Goal: Complete application form

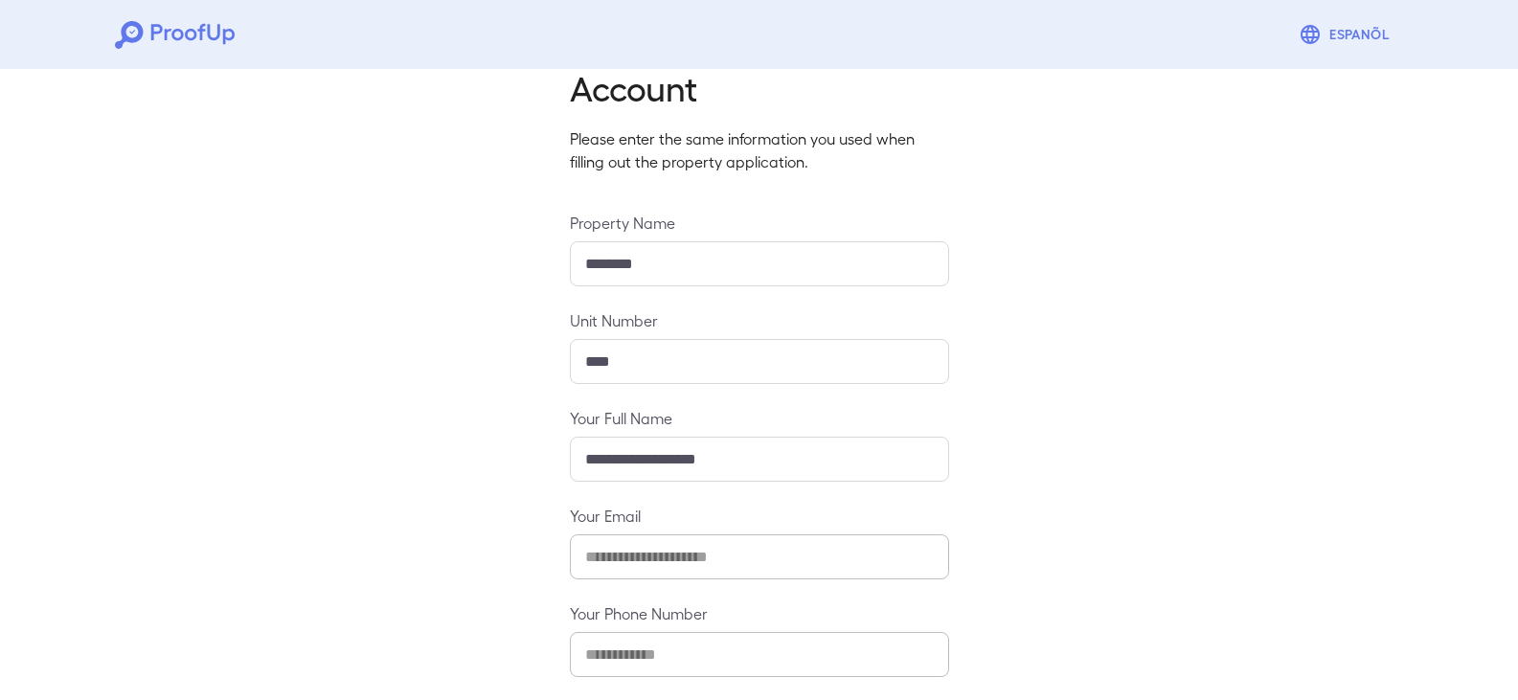
scroll to position [168, 0]
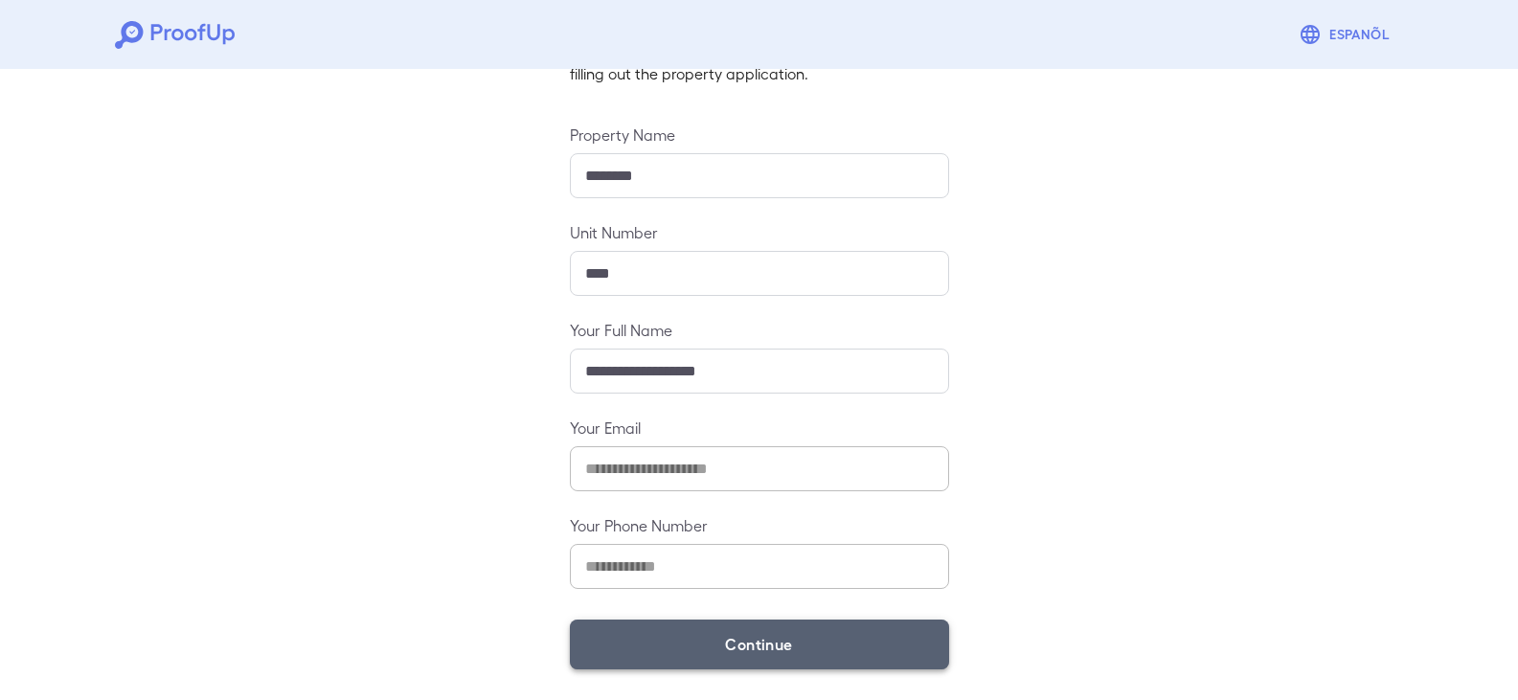
click at [731, 644] on button "Continue" at bounding box center [759, 645] width 379 height 50
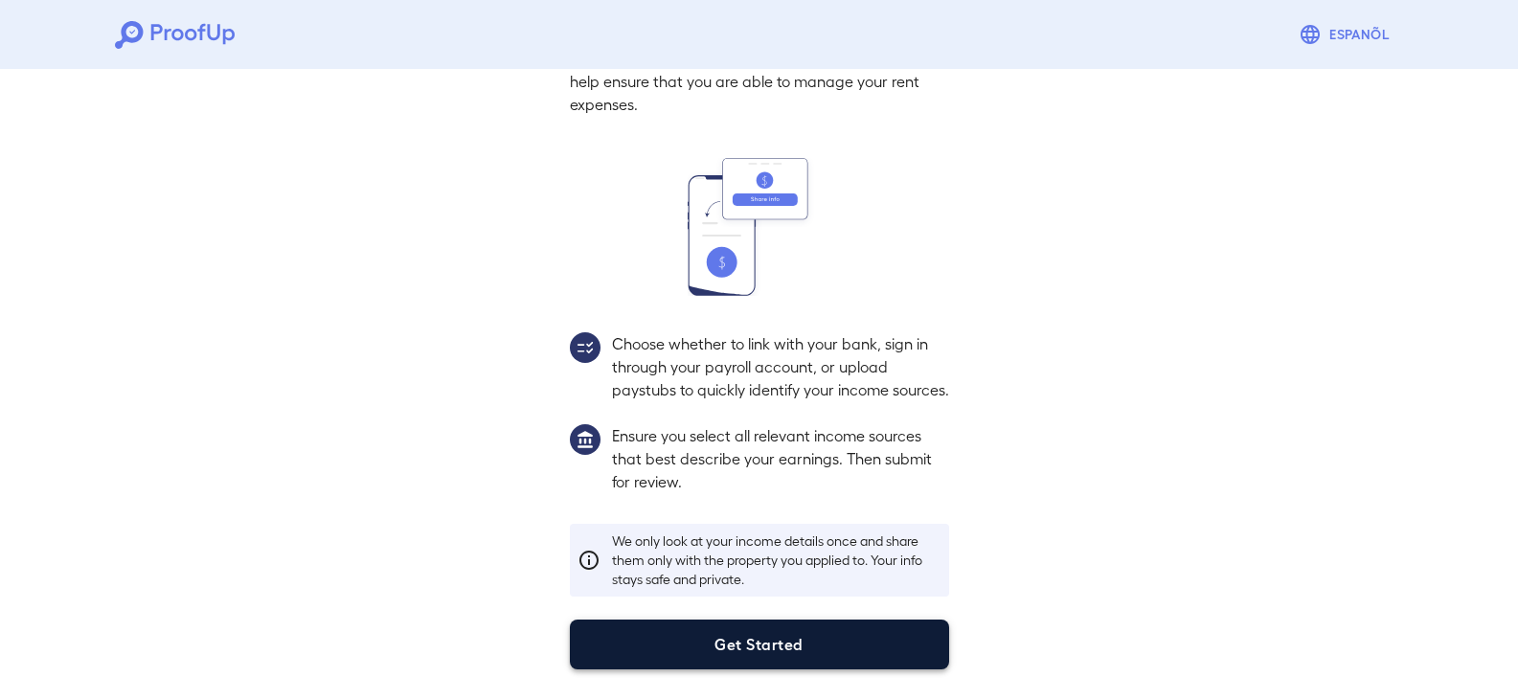
click at [741, 666] on button "Get Started" at bounding box center [759, 645] width 379 height 50
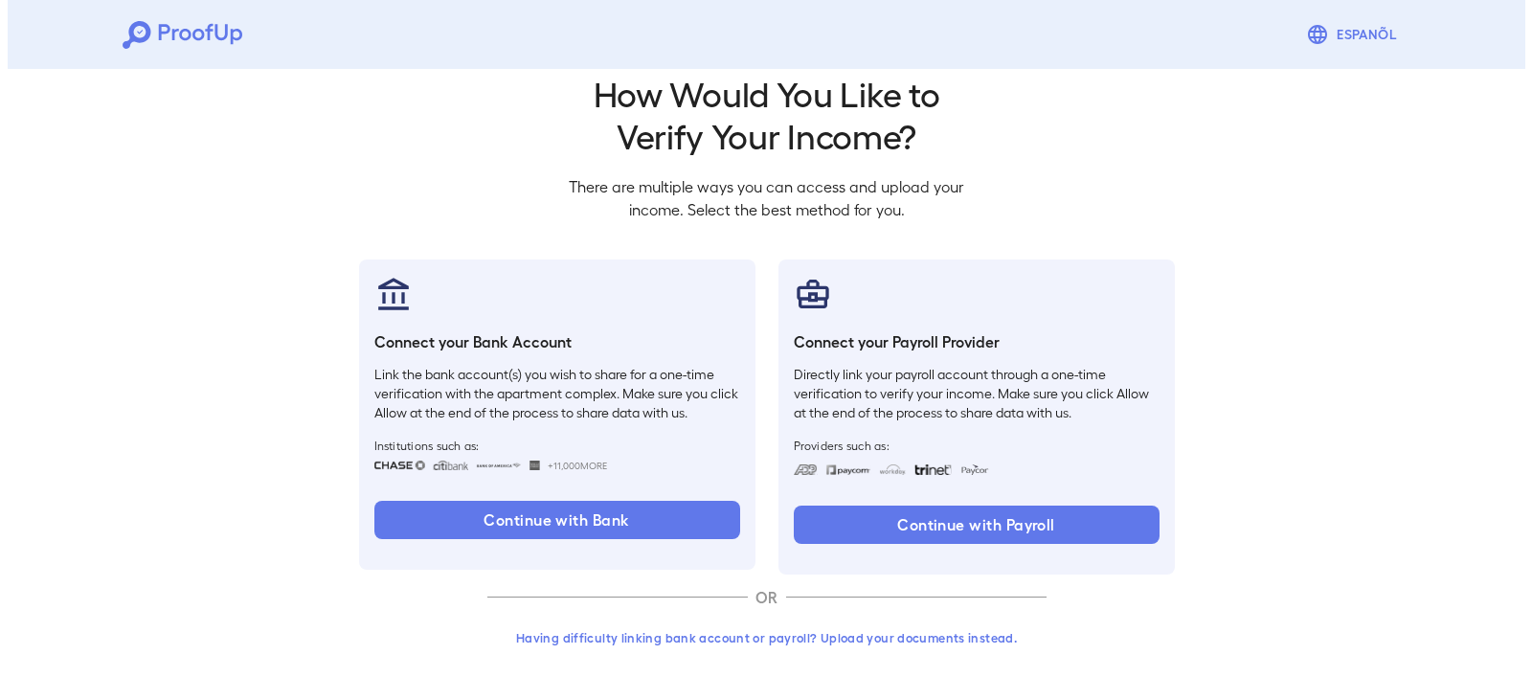
scroll to position [32, 0]
click at [737, 647] on button "Having difficulty linking bank account or payroll? Upload your documents instea…" at bounding box center [759, 638] width 559 height 34
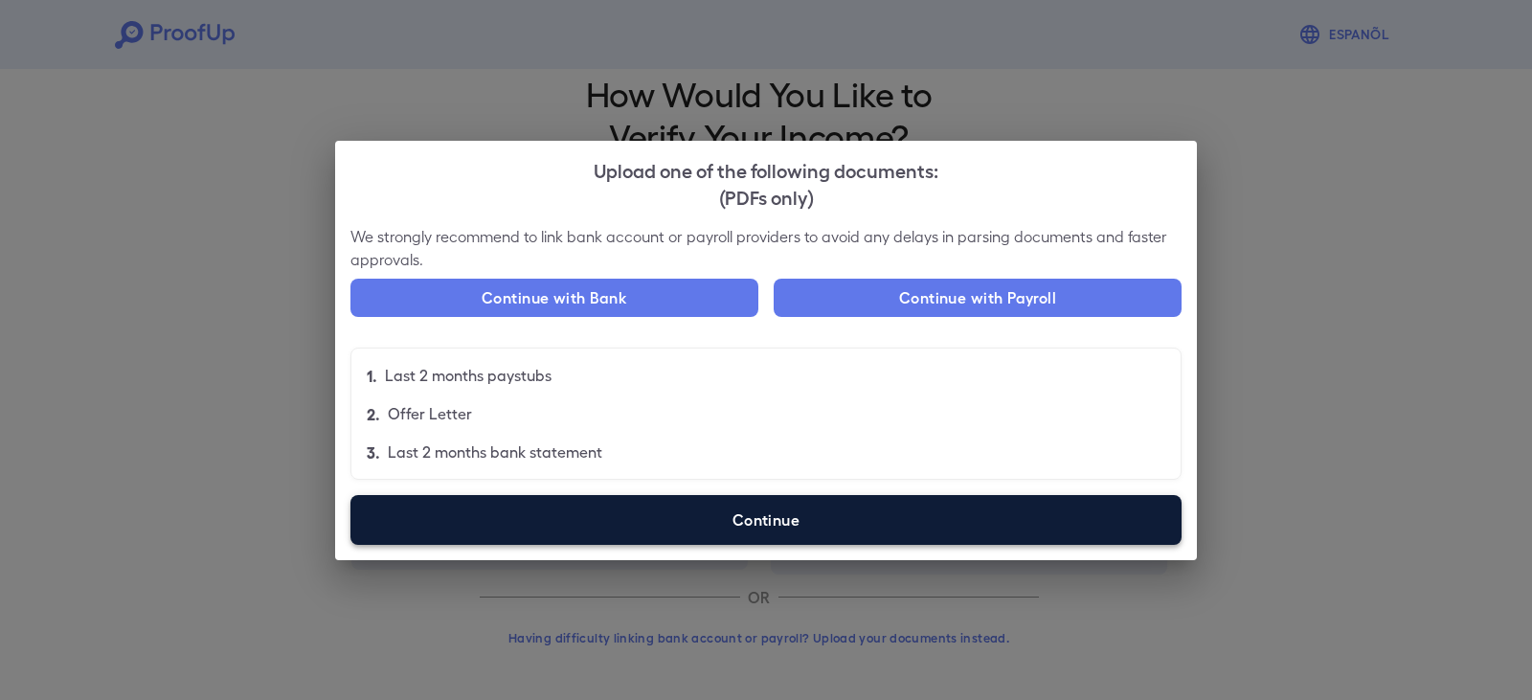
click at [759, 517] on label "Continue" at bounding box center [765, 520] width 831 height 50
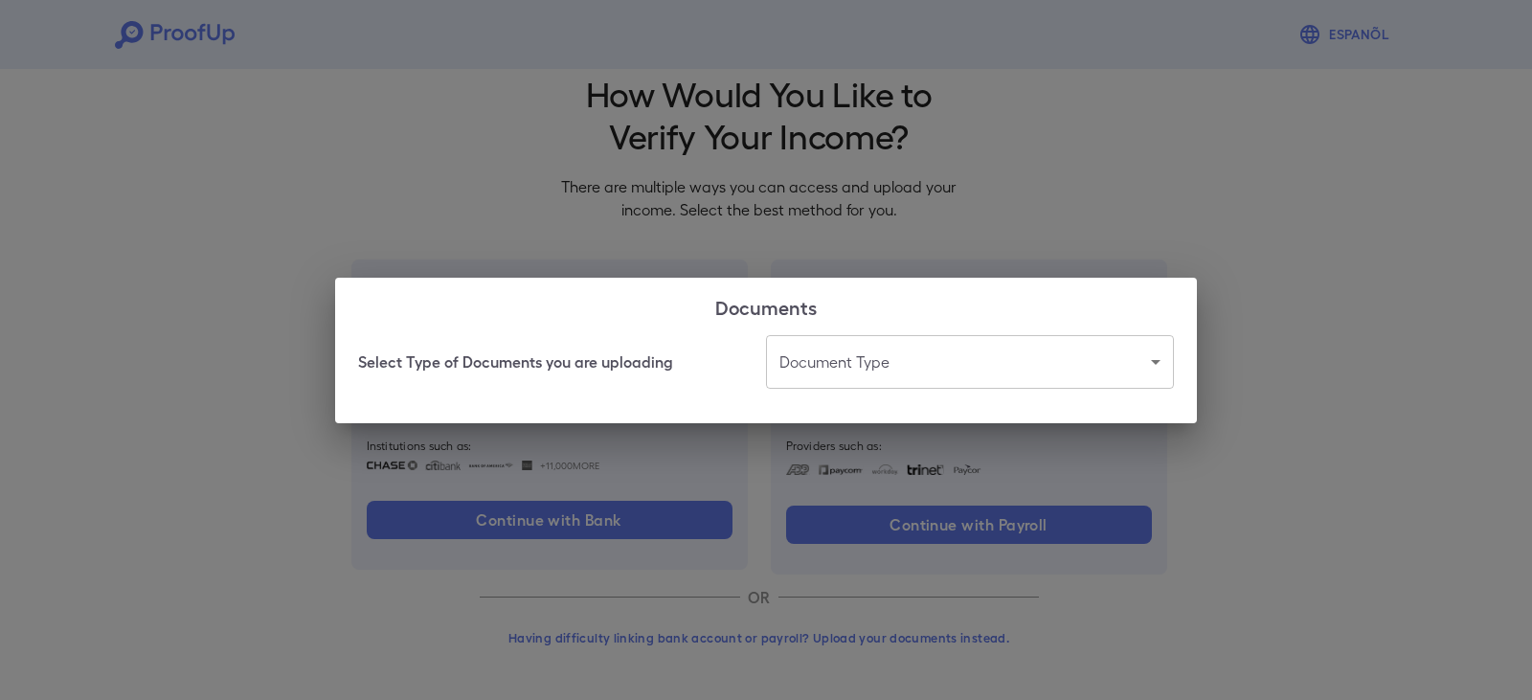
click at [847, 325] on h2 "Documents" at bounding box center [766, 306] width 862 height 57
click at [857, 365] on body "Espanõl Go back How Would You Like to Verify Your Income? There are multiple wa…" at bounding box center [766, 334] width 1532 height 732
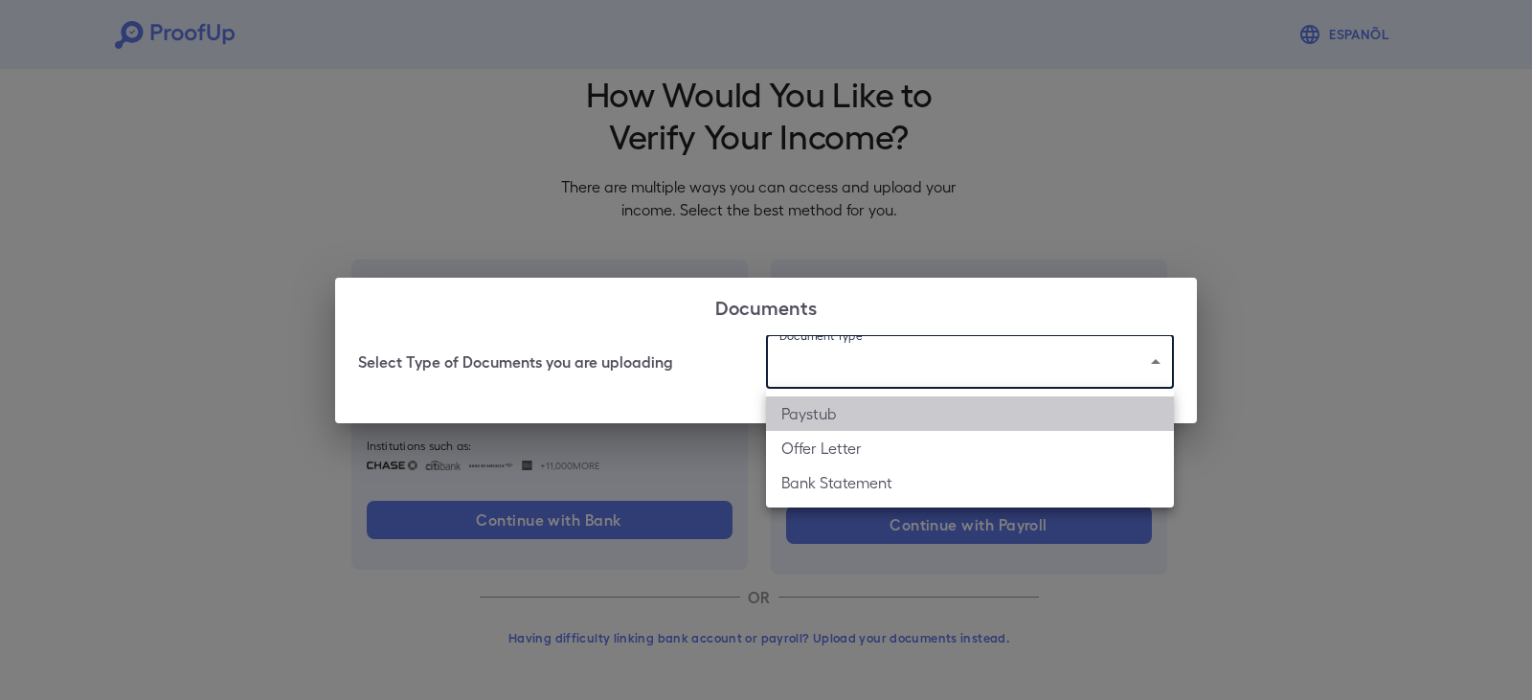
click at [859, 415] on li "Paystub" at bounding box center [970, 413] width 408 height 34
type input "*******"
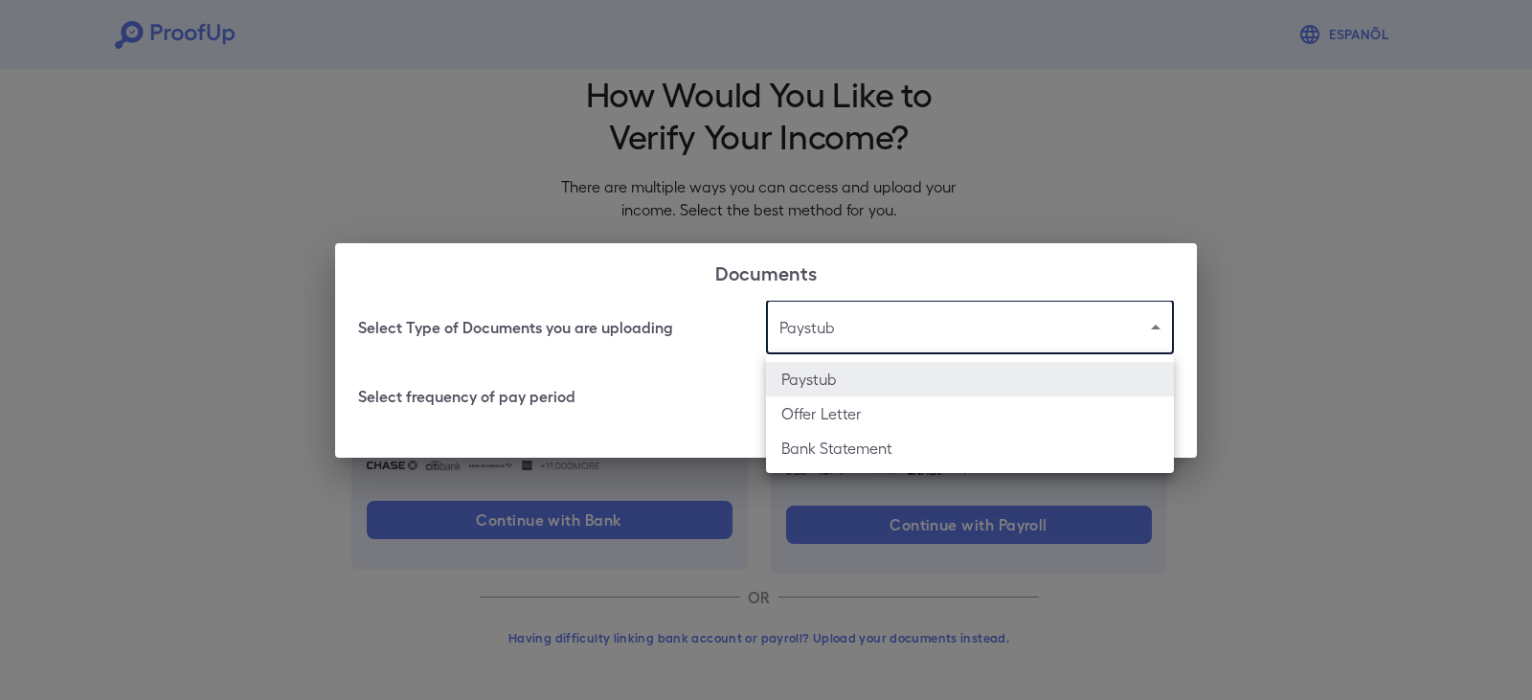
click at [865, 337] on body "Espanõl Go back How Would You Like to Verify Your Income? There are multiple wa…" at bounding box center [766, 334] width 1532 height 732
click at [869, 341] on div at bounding box center [766, 350] width 1532 height 700
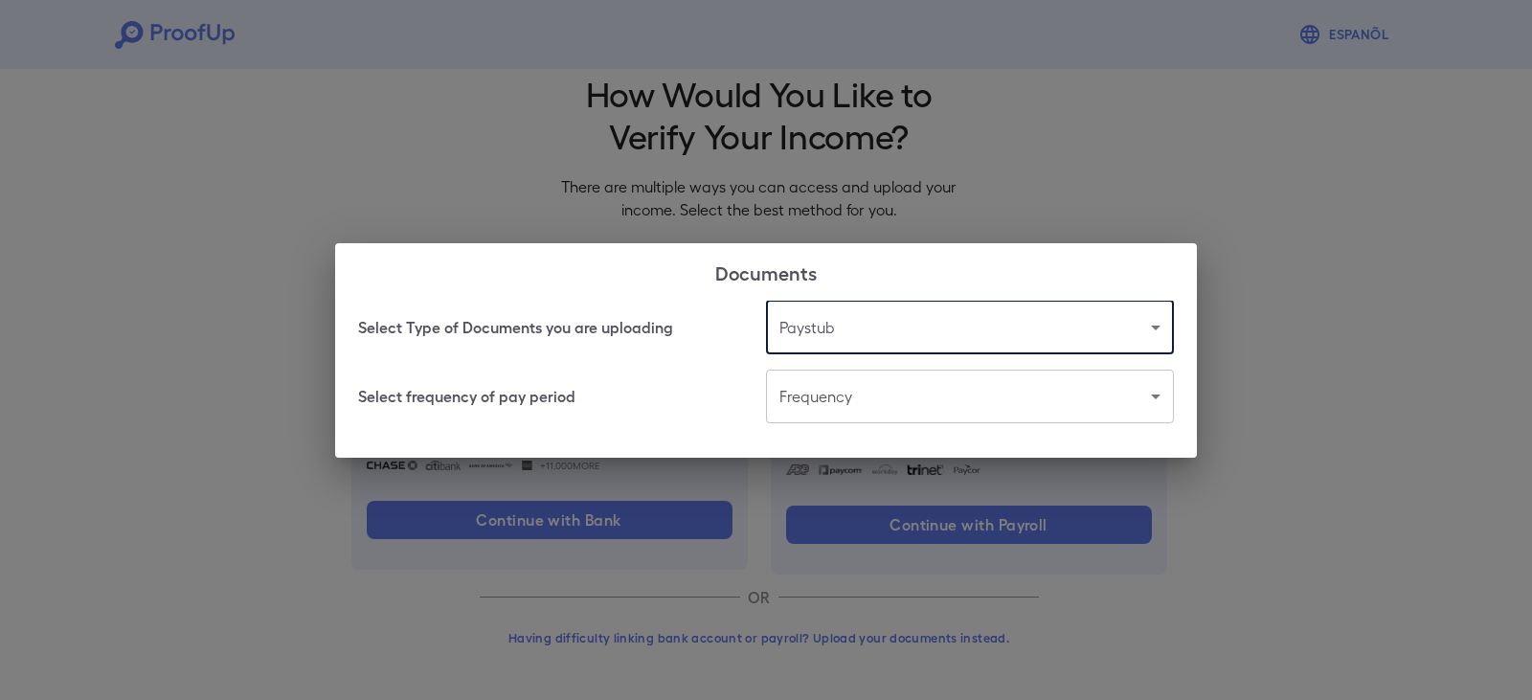
click at [886, 399] on body "Espanõl Go back How Would You Like to Verify Your Income? There are multiple wa…" at bounding box center [766, 334] width 1532 height 732
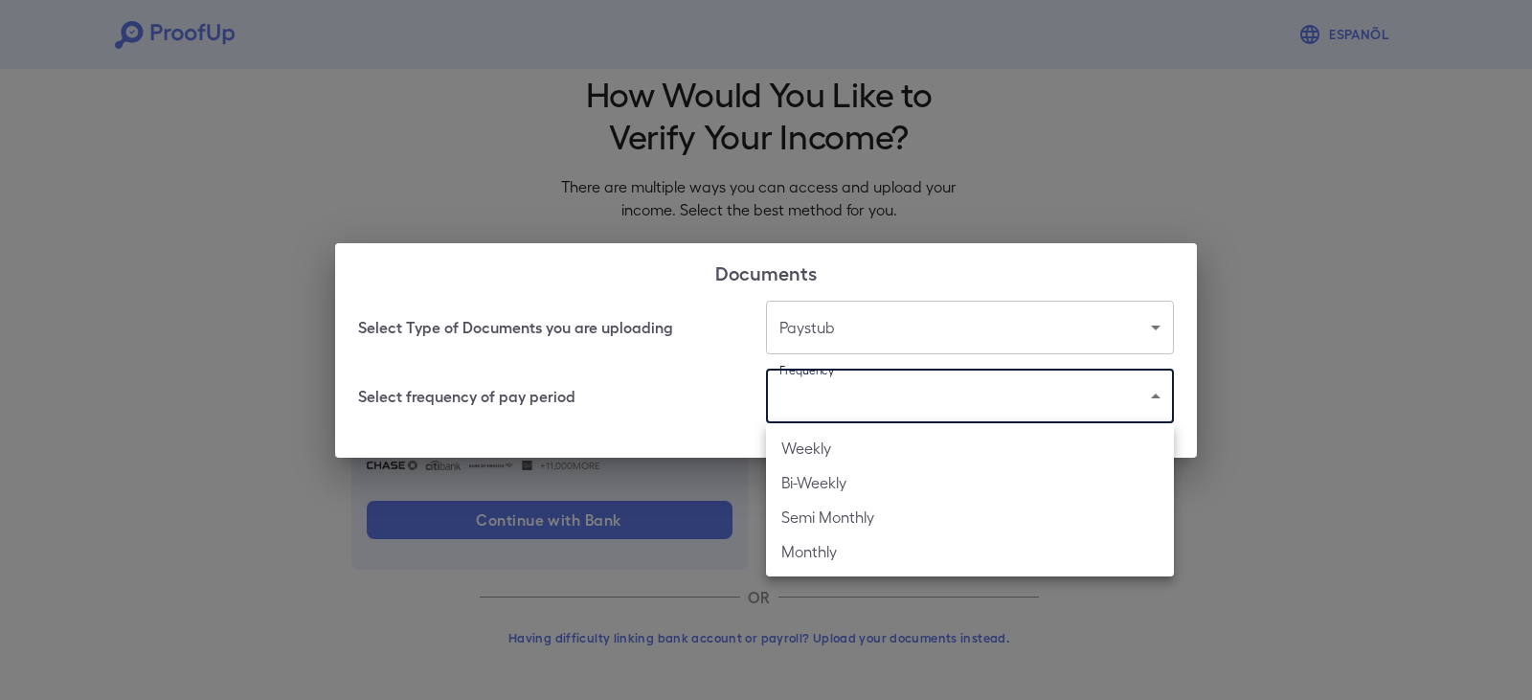
click at [883, 551] on li "Monthly" at bounding box center [970, 551] width 408 height 34
type input "*******"
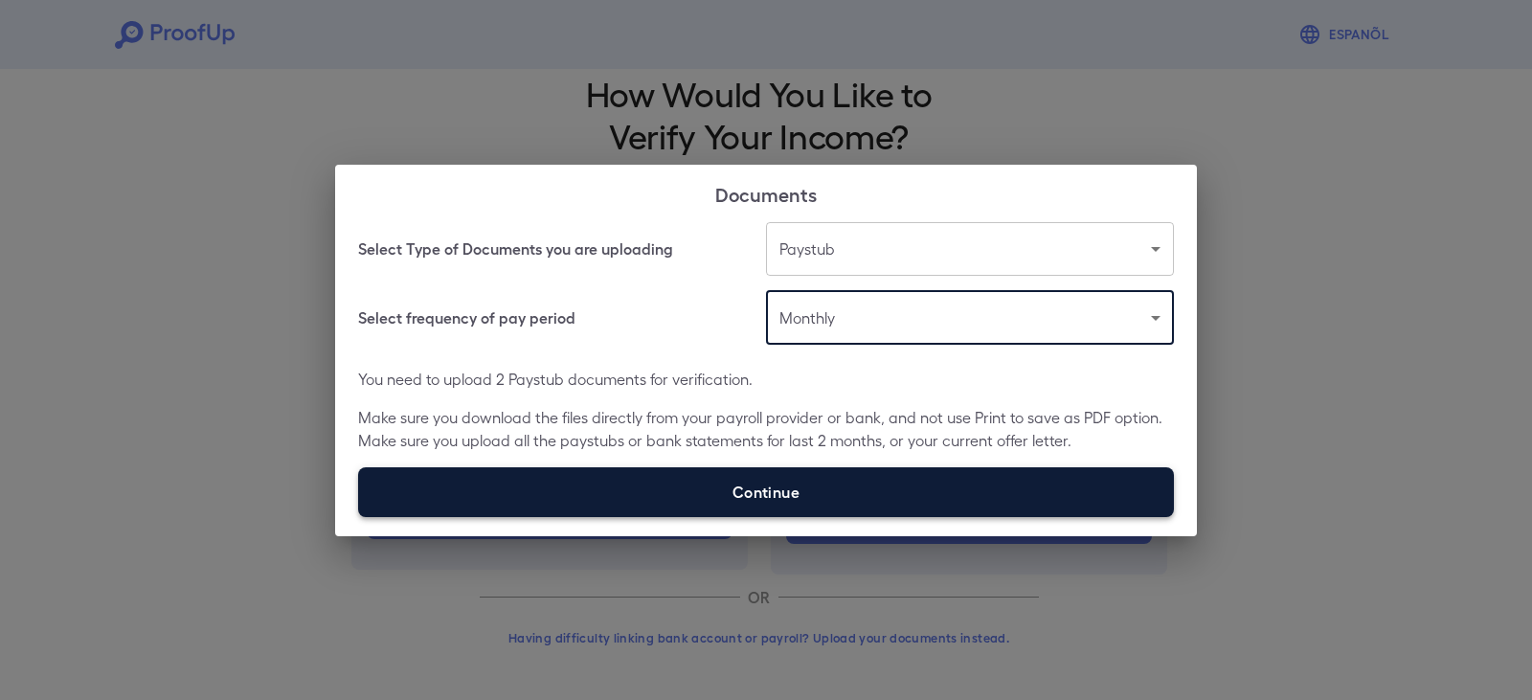
click at [812, 480] on label "Continue" at bounding box center [766, 492] width 816 height 50
click at [359, 516] on input "Continue" at bounding box center [358, 516] width 1 height 1
type input "**********"
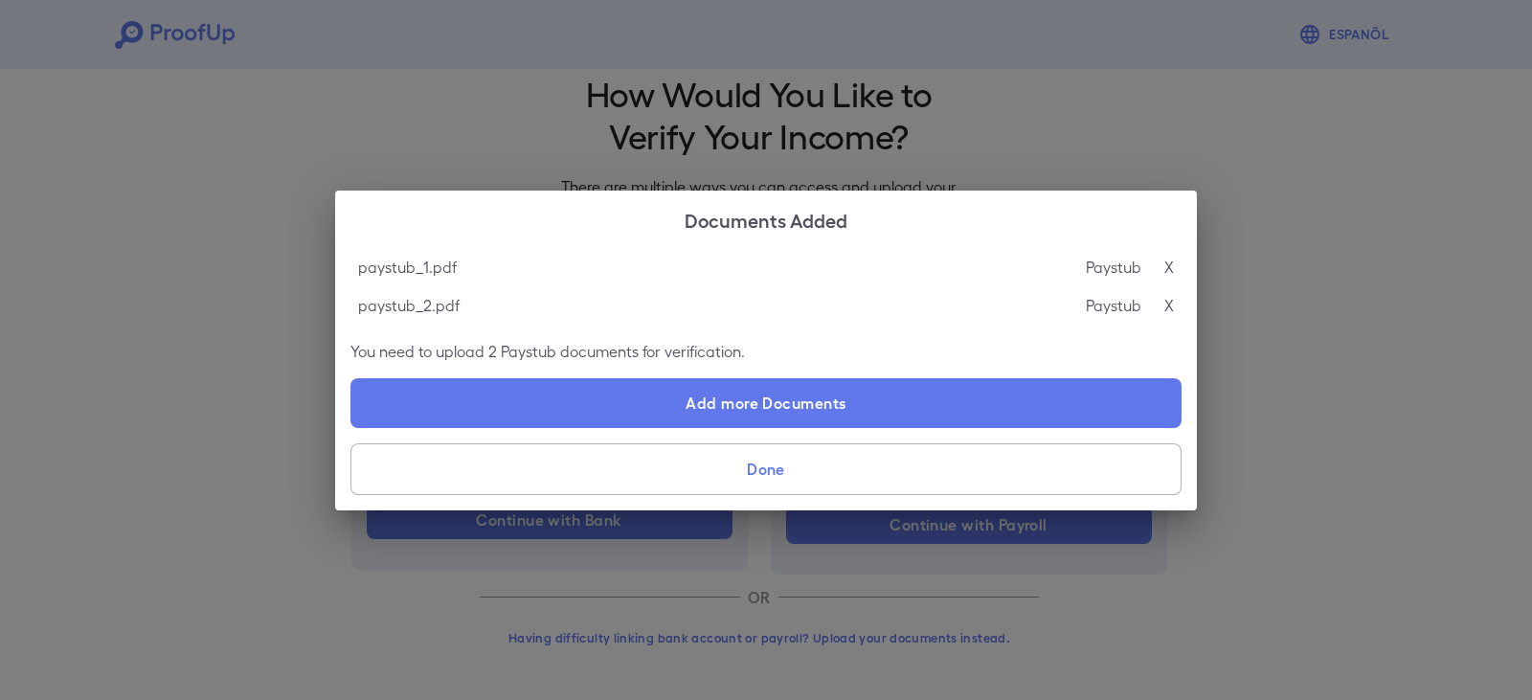
click at [798, 467] on button "Done" at bounding box center [765, 469] width 831 height 52
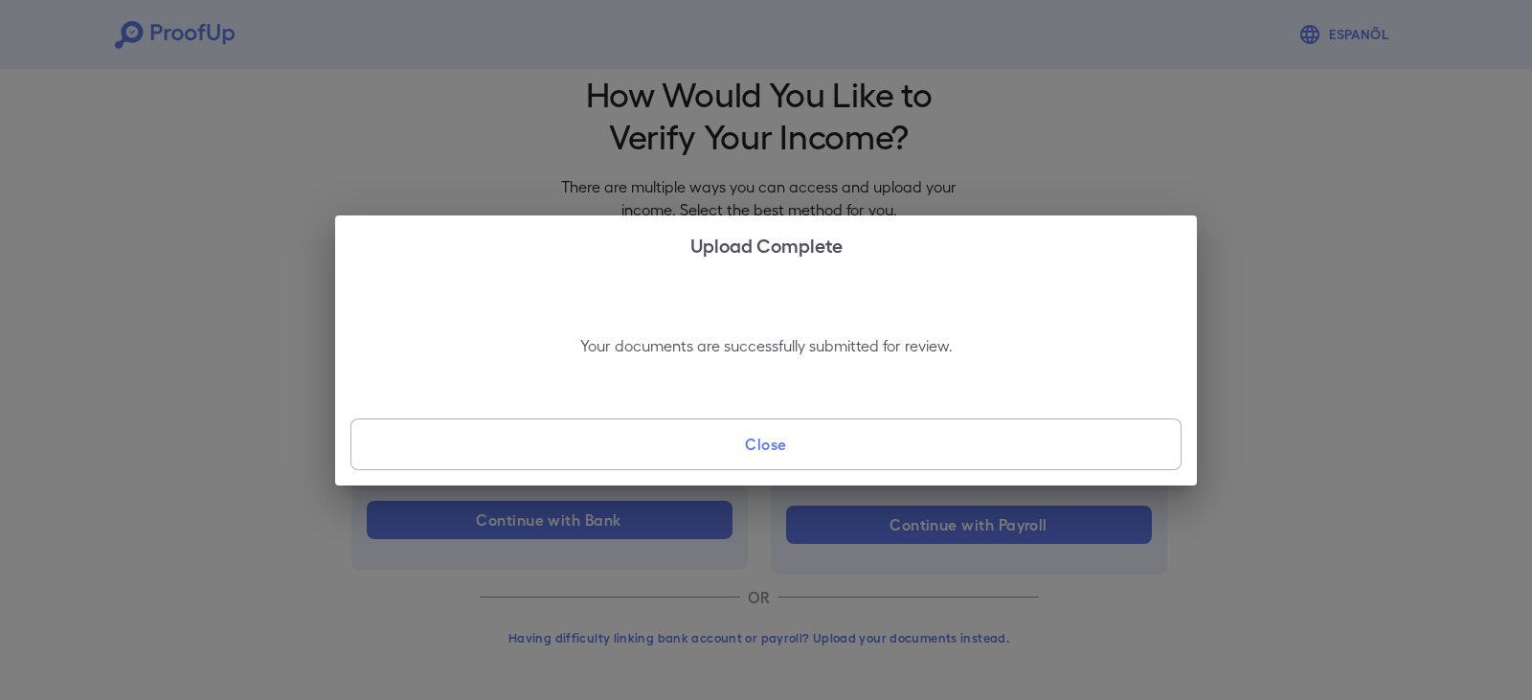
click at [772, 451] on button "Close" at bounding box center [765, 444] width 831 height 52
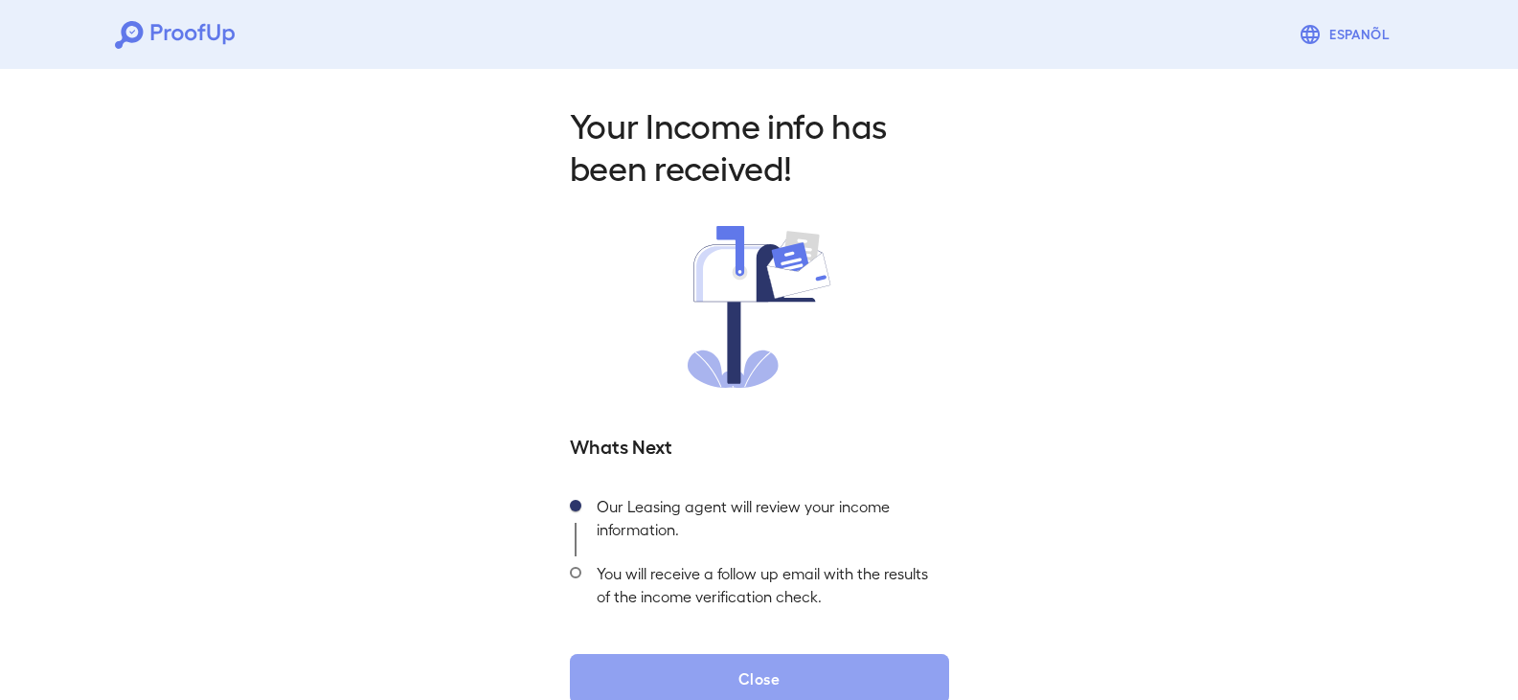
drag, startPoint x: 788, startPoint y: 671, endPoint x: 804, endPoint y: 618, distance: 56.0
click at [787, 671] on button "Close" at bounding box center [759, 679] width 379 height 50
